Goal: Navigation & Orientation: Find specific page/section

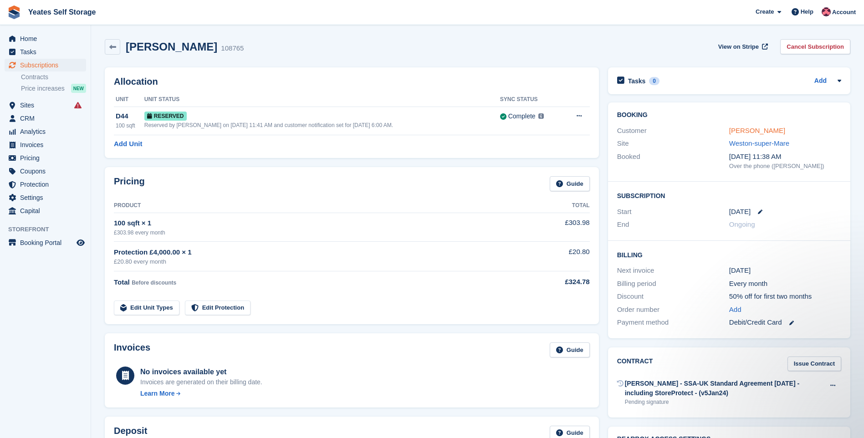
click at [752, 131] on link "Anne Covin-Jarvis" at bounding box center [757, 131] width 56 height 8
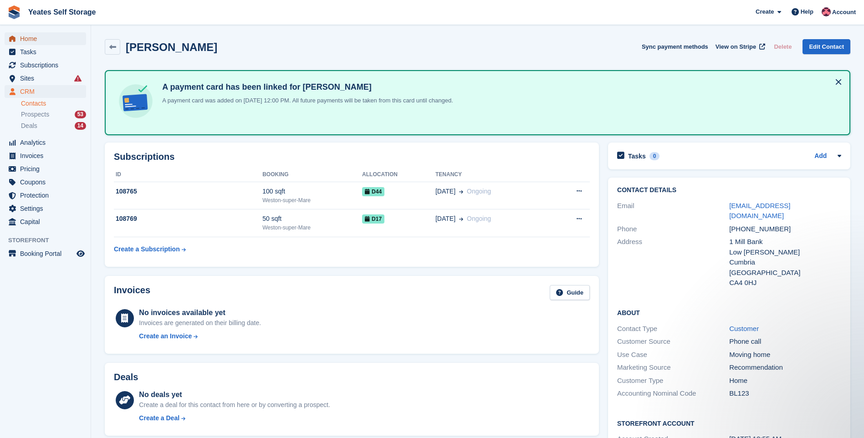
click at [27, 36] on span "Home" at bounding box center [47, 38] width 55 height 13
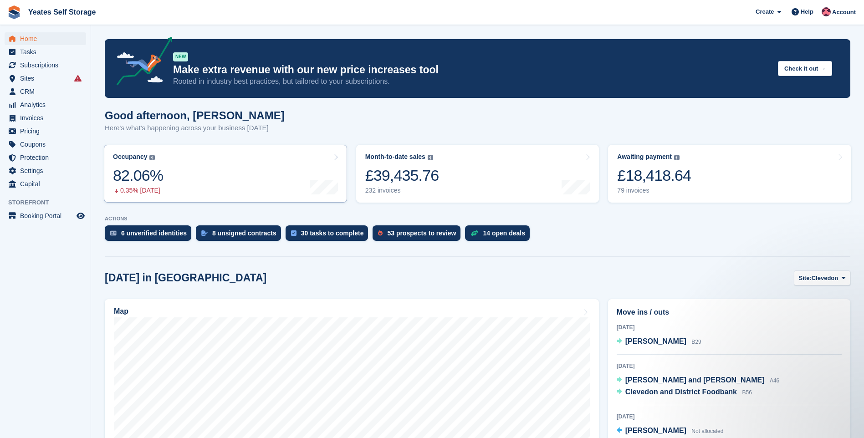
click at [194, 172] on link "Occupancy The percentage of all currently allocated units in terms of area. Inc…" at bounding box center [225, 174] width 243 height 58
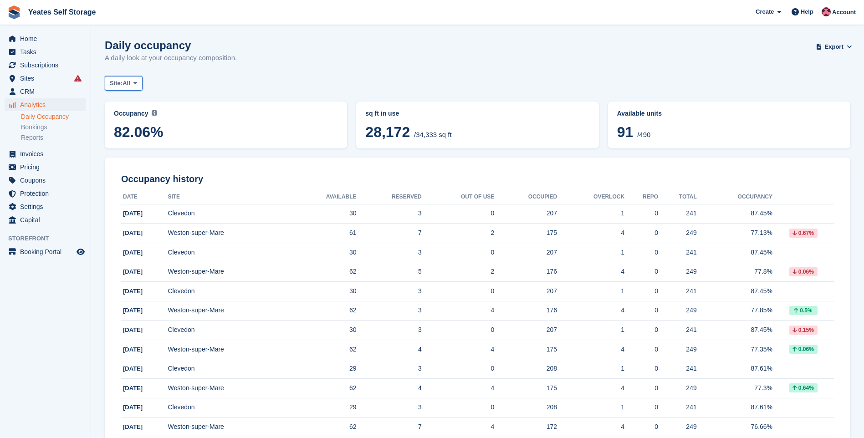
click at [135, 84] on icon at bounding box center [135, 83] width 4 height 6
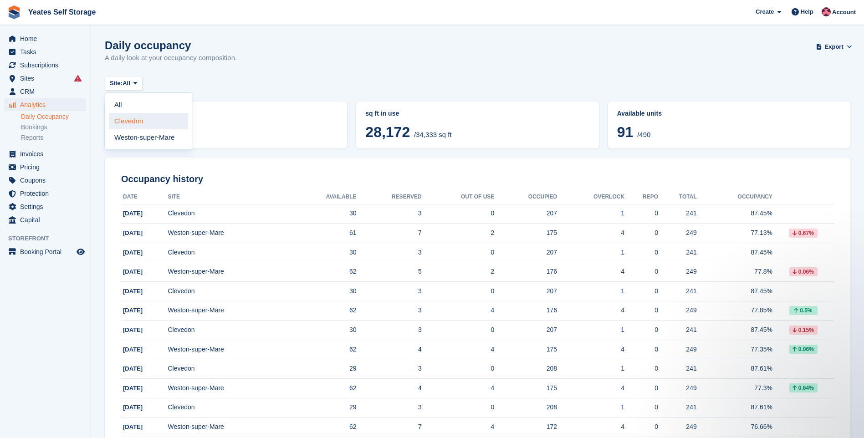
click at [132, 120] on link "Clevedon" at bounding box center [148, 121] width 79 height 16
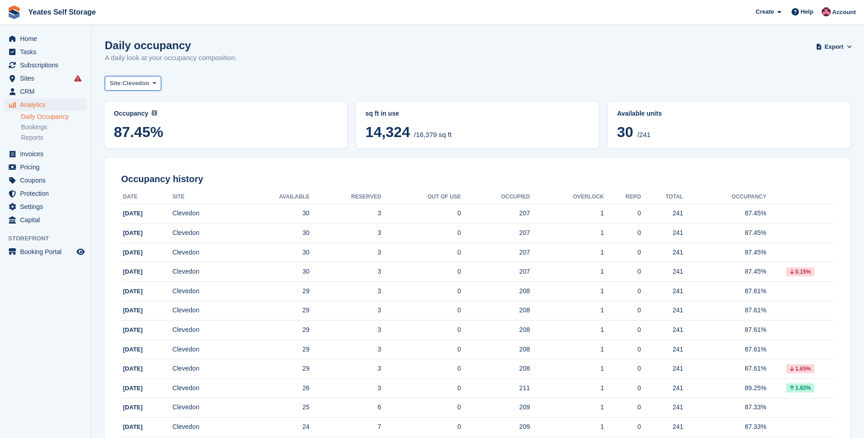
click at [155, 83] on icon at bounding box center [155, 83] width 4 height 6
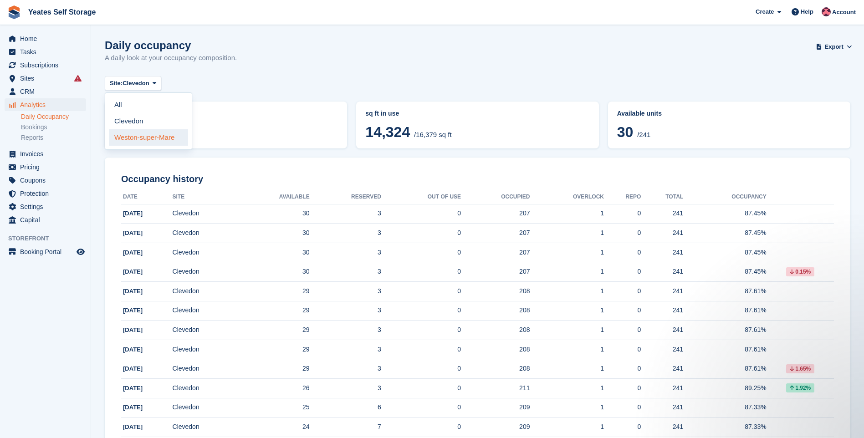
click at [142, 134] on link "Weston-super-Mare" at bounding box center [148, 137] width 79 height 16
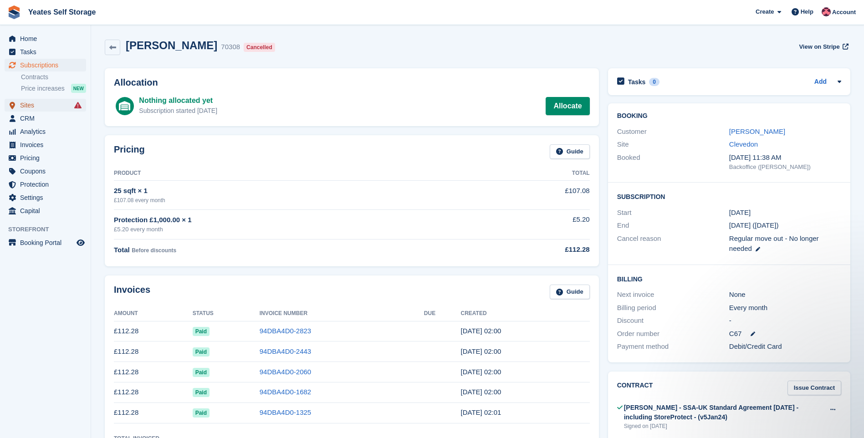
click at [25, 105] on span "Sites" at bounding box center [47, 105] width 55 height 13
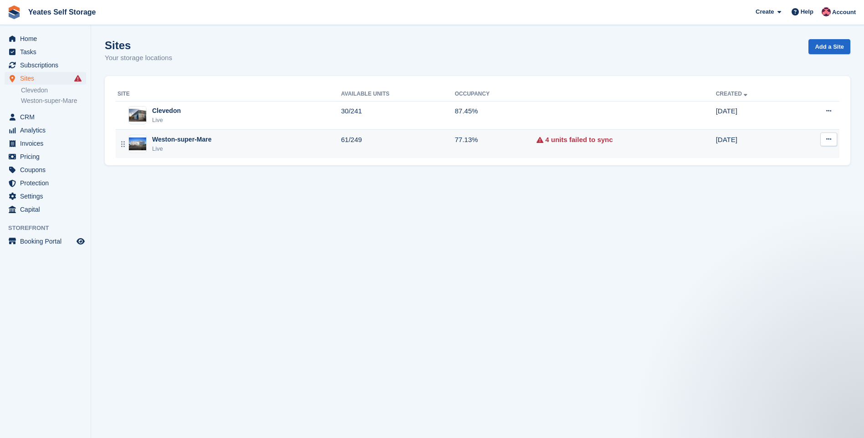
click at [140, 142] on img at bounding box center [137, 144] width 17 height 13
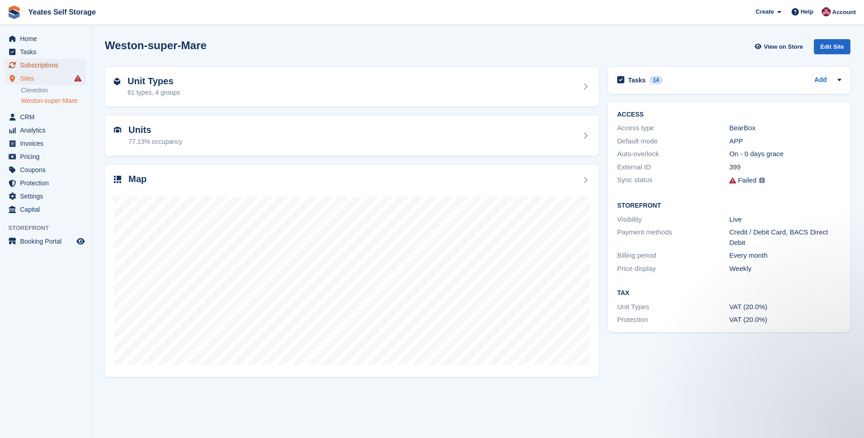
click at [41, 65] on span "Subscriptions" at bounding box center [47, 65] width 55 height 13
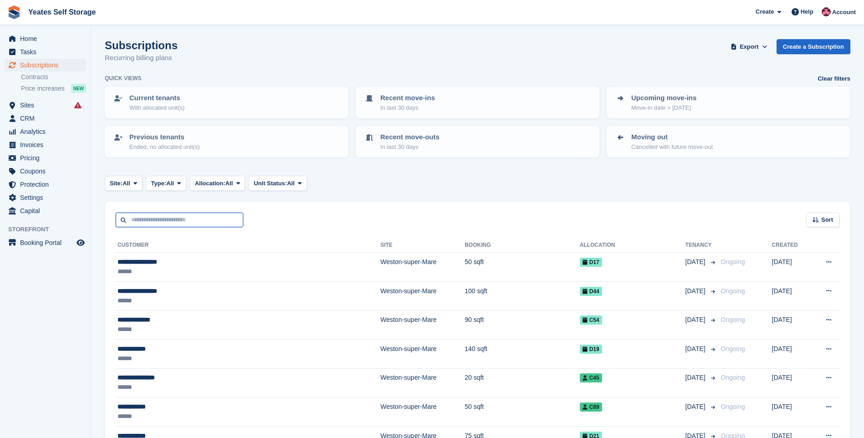
click at [173, 220] on input "text" at bounding box center [180, 220] width 128 height 15
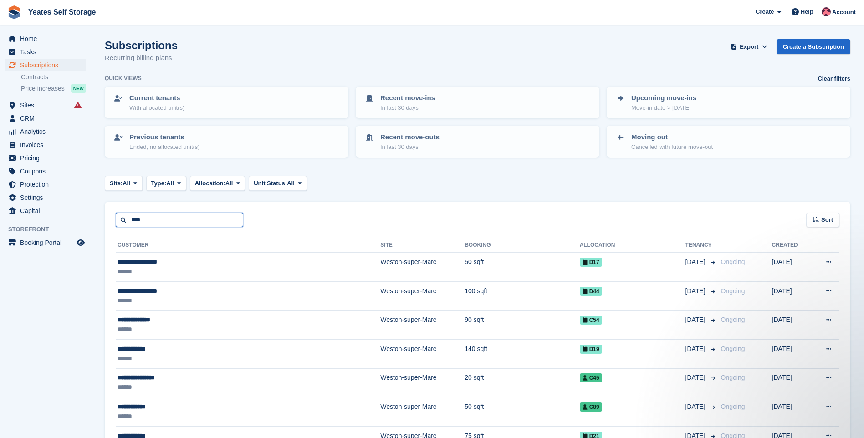
type input "****"
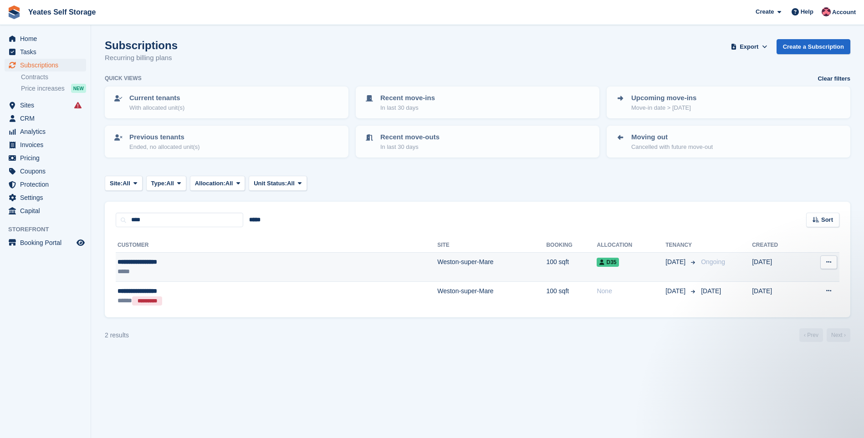
click at [158, 265] on div "**********" at bounding box center [200, 262] width 164 height 10
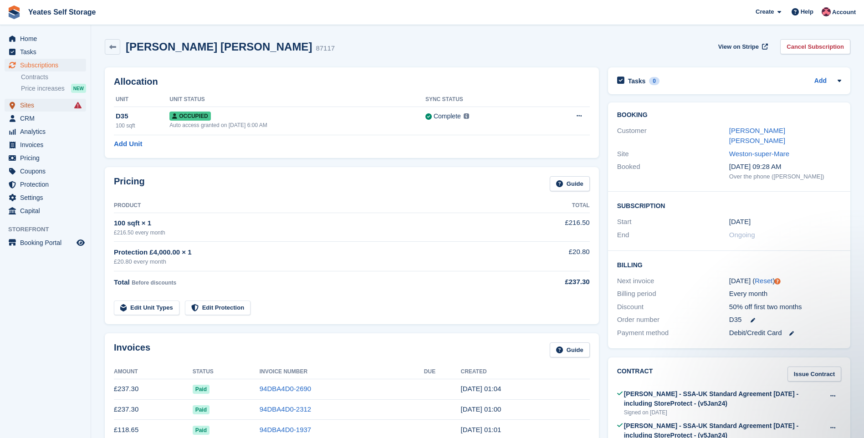
click at [30, 106] on span "Sites" at bounding box center [47, 105] width 55 height 13
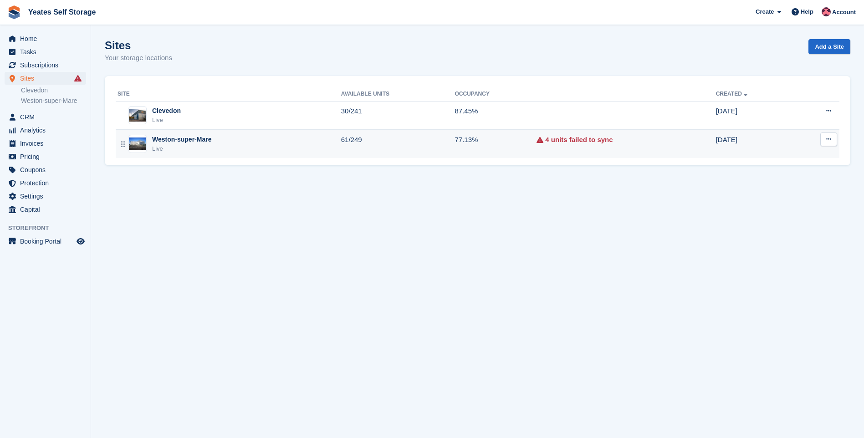
click at [182, 145] on div "Live" at bounding box center [181, 148] width 59 height 9
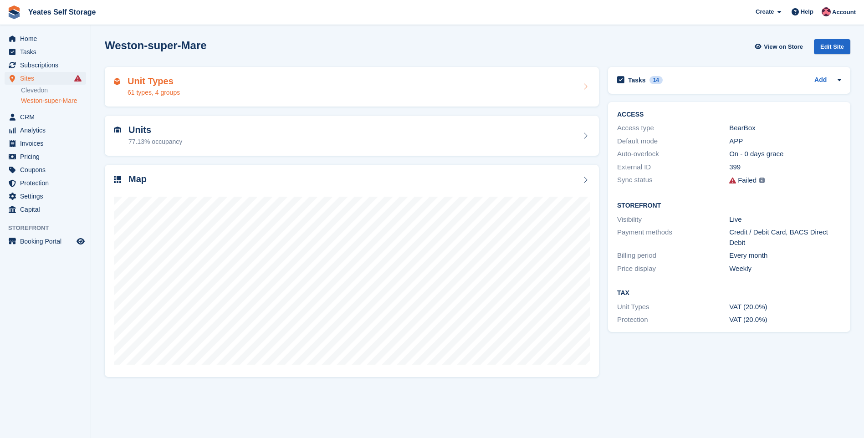
click at [185, 86] on div "Unit Types 61 types, 4 groups" at bounding box center [352, 87] width 476 height 22
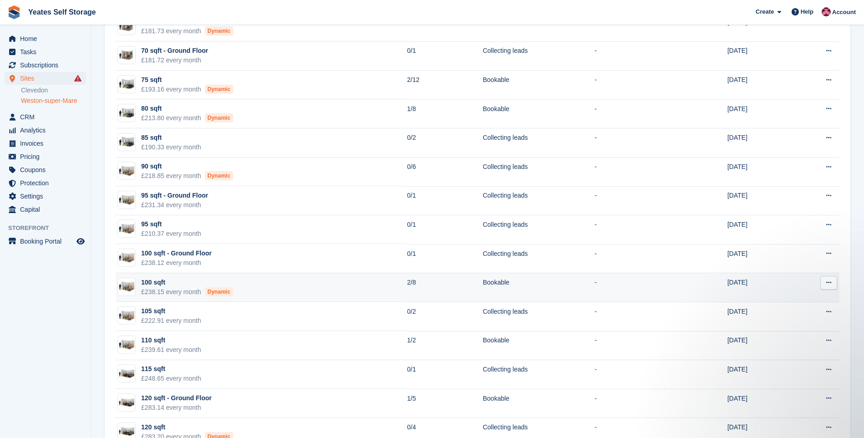
scroll to position [911, 0]
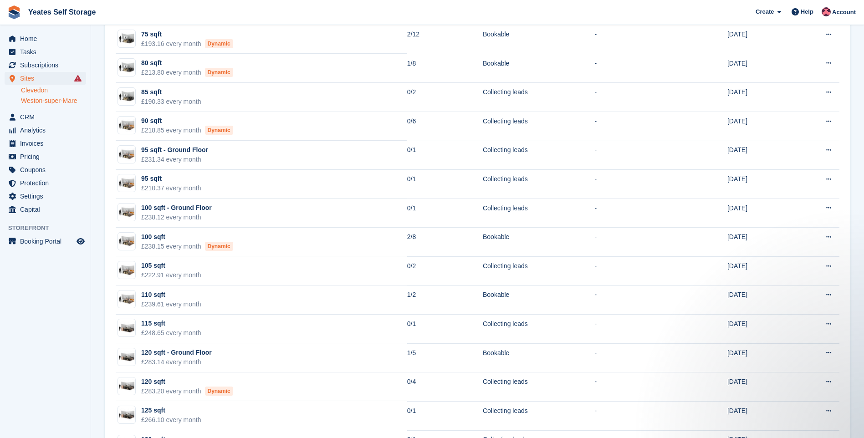
click at [40, 92] on link "Clevedon" at bounding box center [53, 90] width 65 height 9
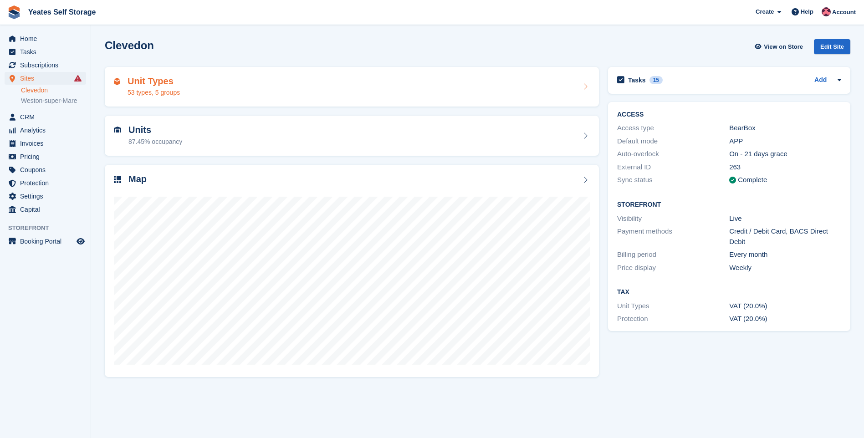
click at [199, 84] on div "Unit Types 53 types, 5 groups" at bounding box center [352, 87] width 476 height 22
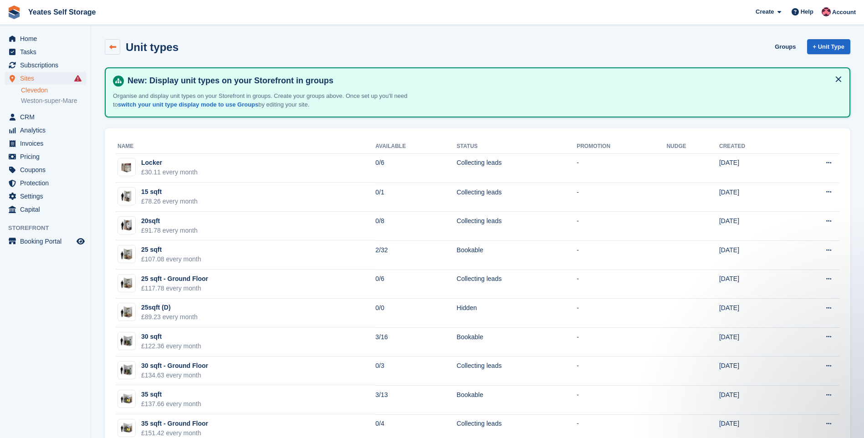
click at [112, 46] on icon at bounding box center [112, 47] width 7 height 7
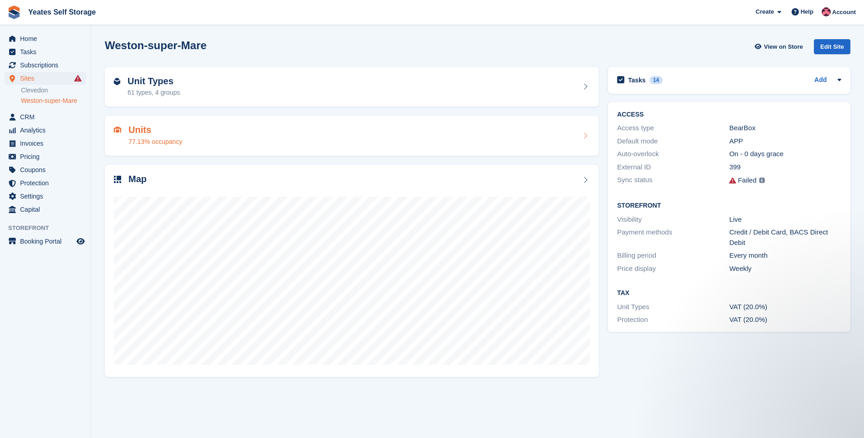
click at [141, 132] on h2 "Units" at bounding box center [155, 130] width 54 height 10
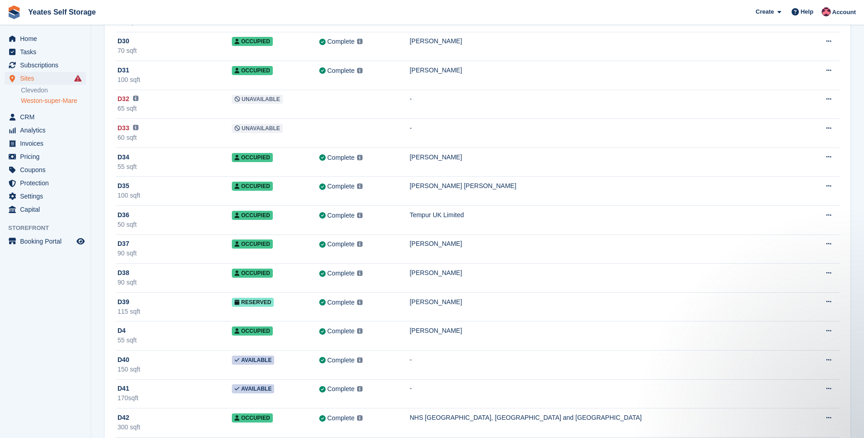
scroll to position [6469, 0]
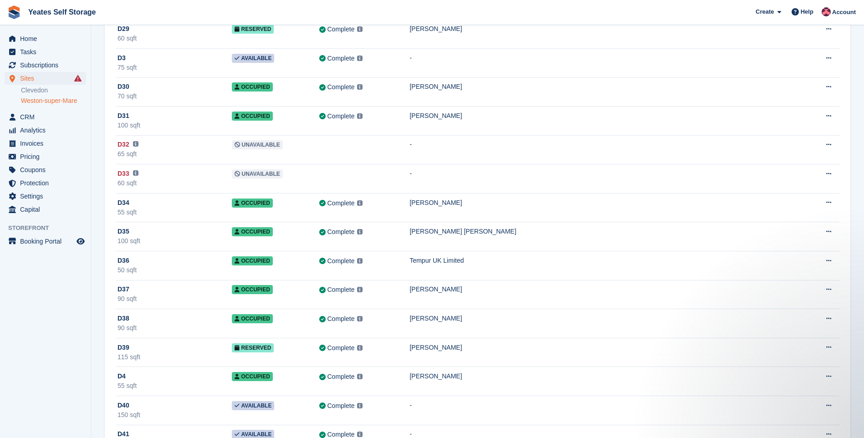
click at [34, 100] on link "Weston-super-Mare" at bounding box center [53, 101] width 65 height 9
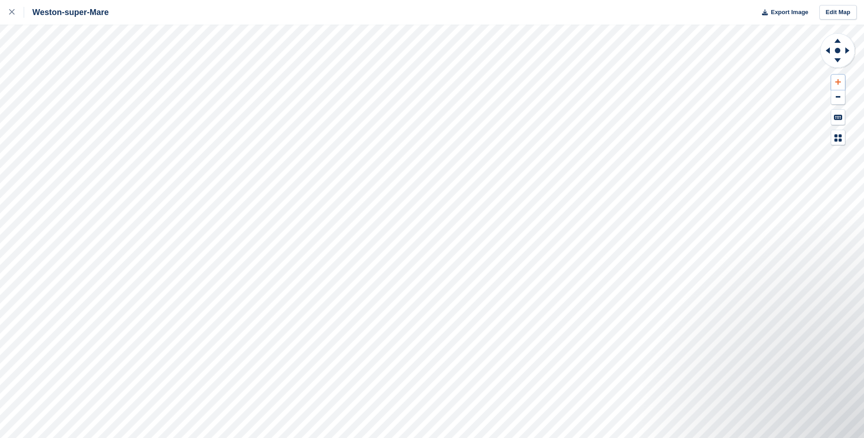
click at [841, 83] on button at bounding box center [838, 82] width 14 height 15
click at [846, 49] on icon at bounding box center [848, 50] width 4 height 6
drag, startPoint x: 827, startPoint y: 51, endPoint x: 835, endPoint y: 58, distance: 11.0
click at [835, 57] on icon at bounding box center [838, 51] width 36 height 36
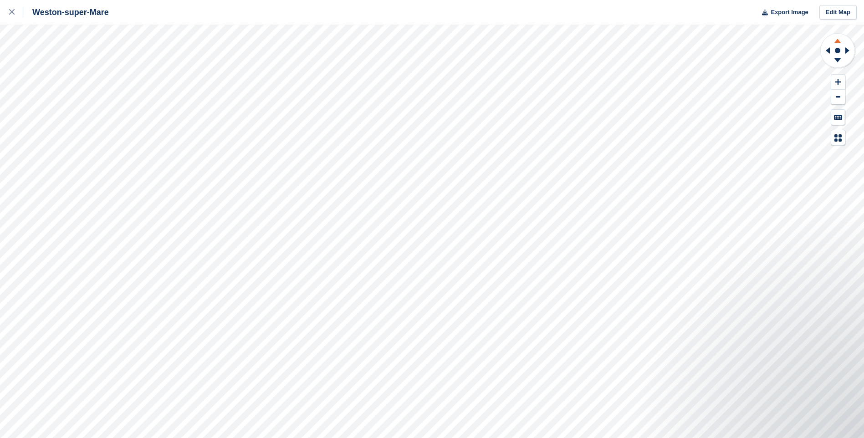
click at [839, 39] on icon at bounding box center [838, 39] width 24 height 11
click at [838, 61] on icon at bounding box center [838, 60] width 6 height 4
click at [830, 51] on icon at bounding box center [826, 51] width 11 height 24
click at [838, 82] on icon at bounding box center [837, 81] width 5 height 5
